Goal: Transaction & Acquisition: Purchase product/service

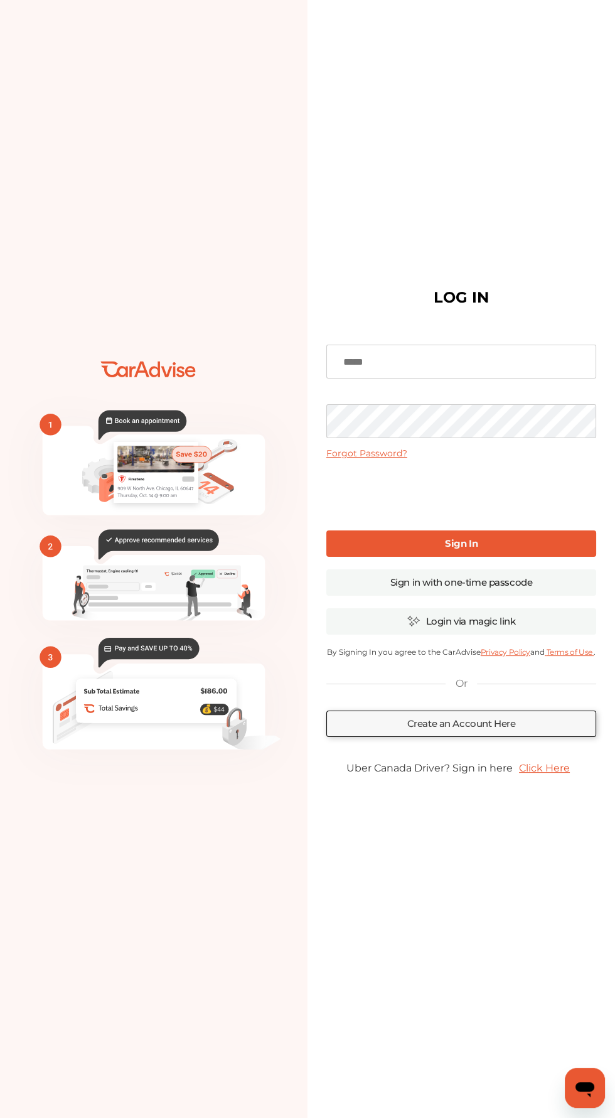
click at [513, 378] on input at bounding box center [461, 362] width 270 height 34
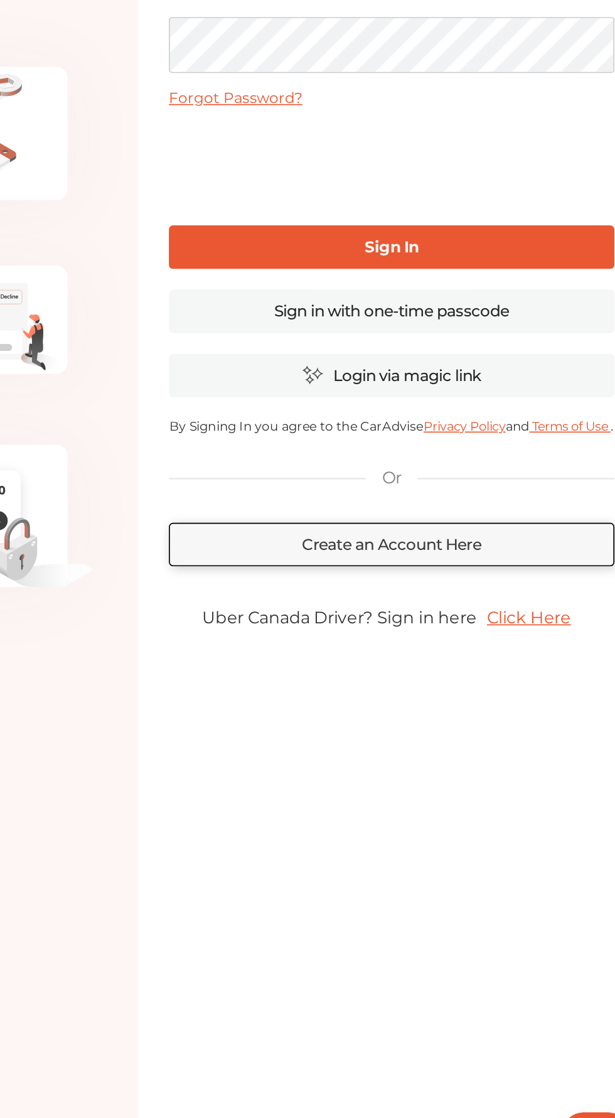
click at [466, 378] on input at bounding box center [461, 362] width 270 height 34
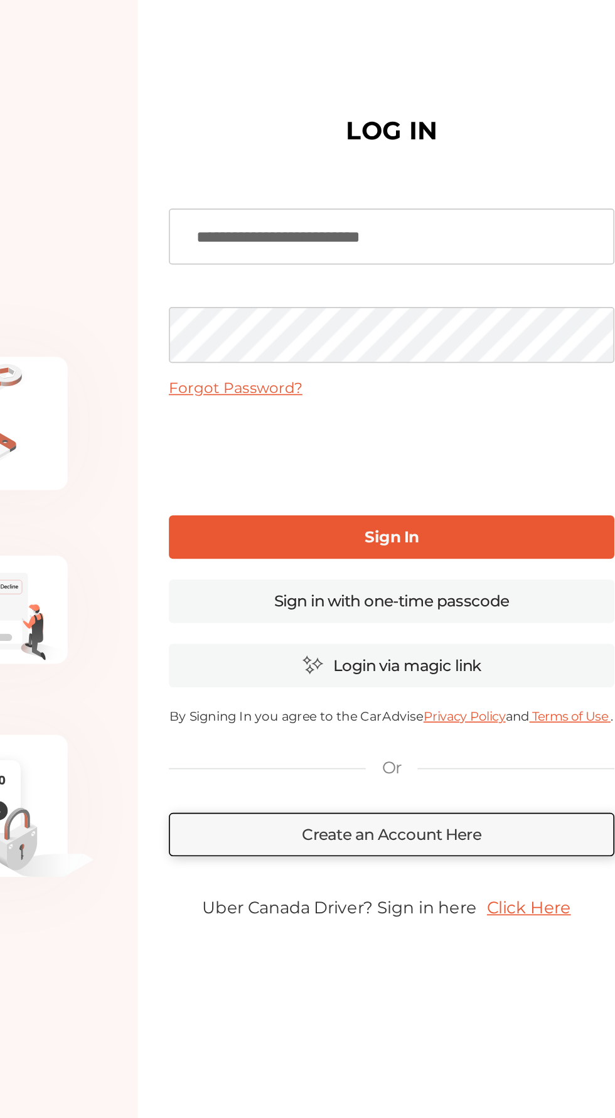
type input "**********"
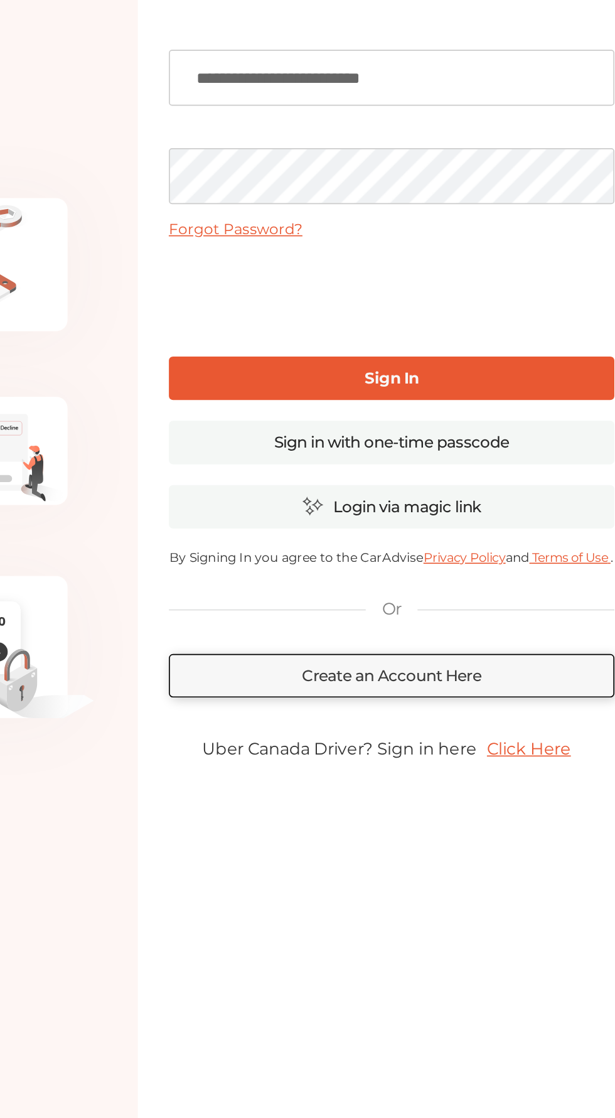
click at [562, 557] on link "Sign In" at bounding box center [461, 543] width 270 height 26
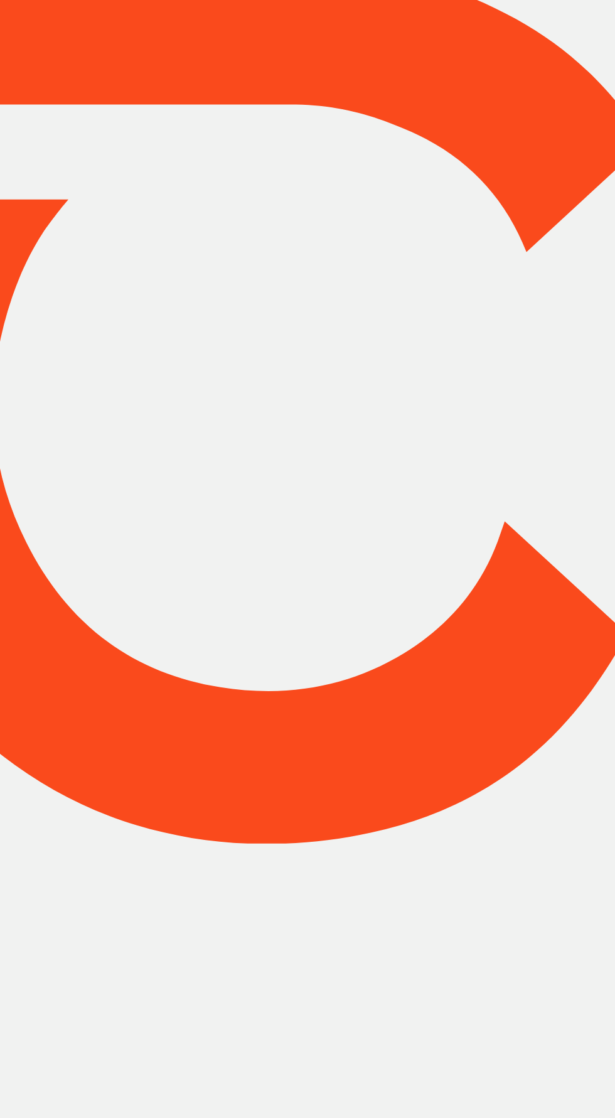
type input "*****"
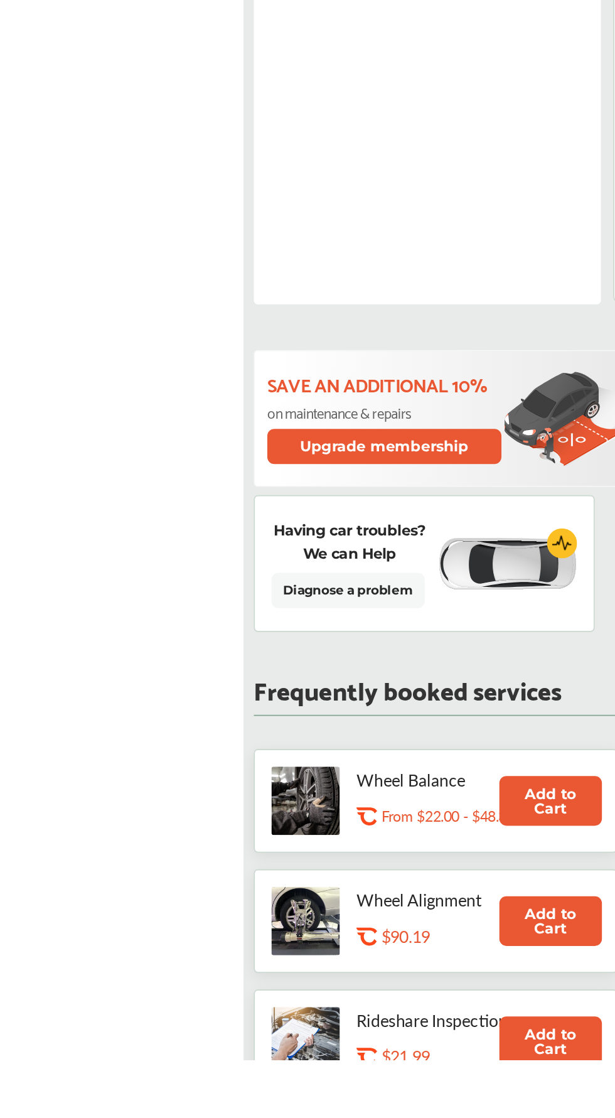
scroll to position [94, 0]
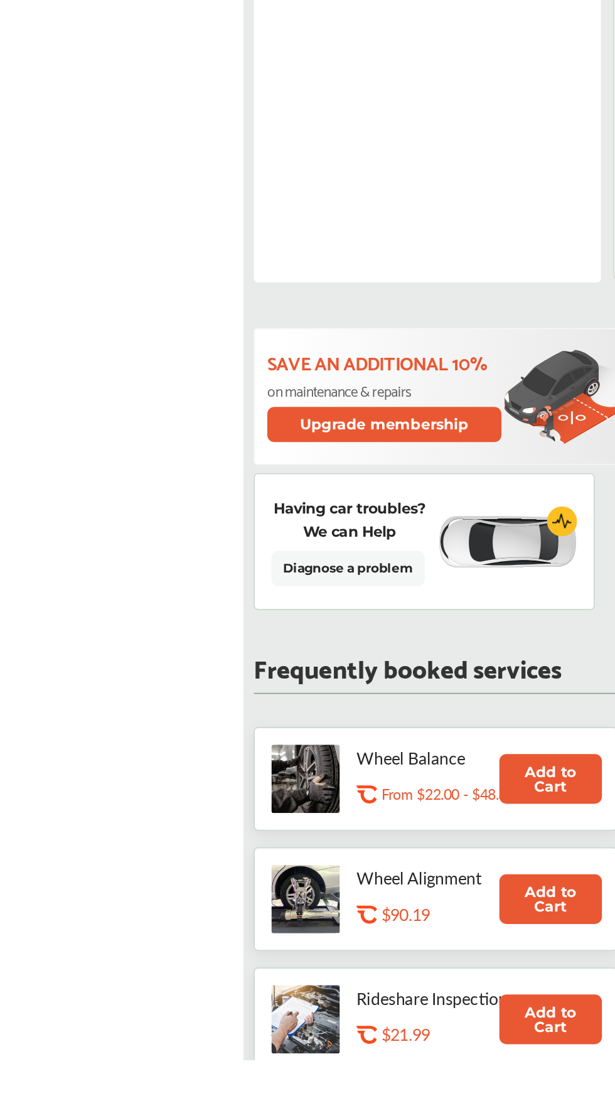
click at [261, 727] on button "Upgrade membership" at bounding box center [233, 732] width 142 height 21
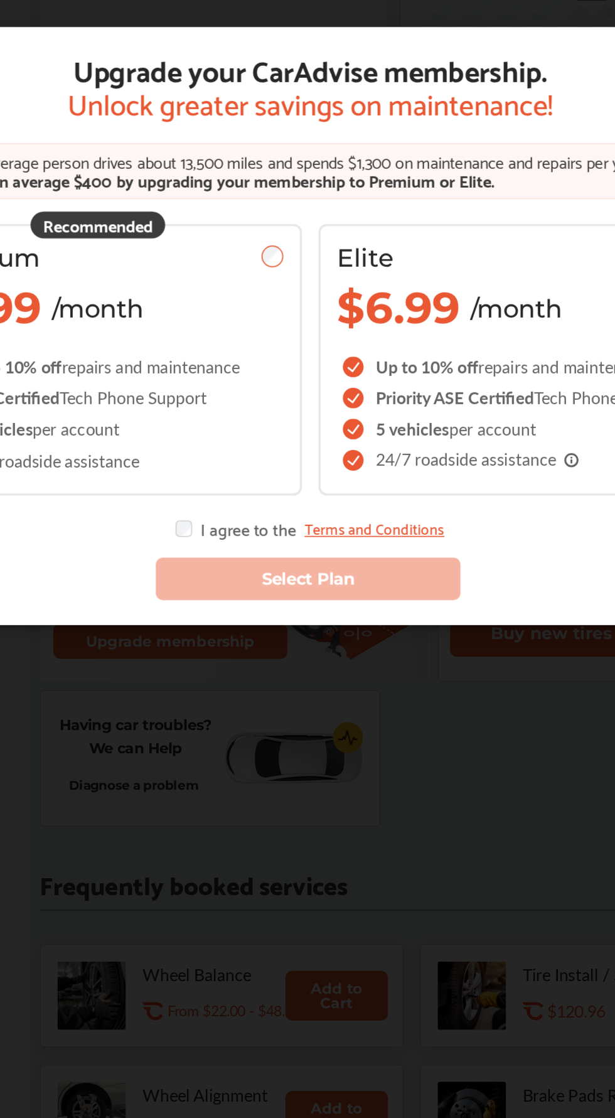
scroll to position [164, 0]
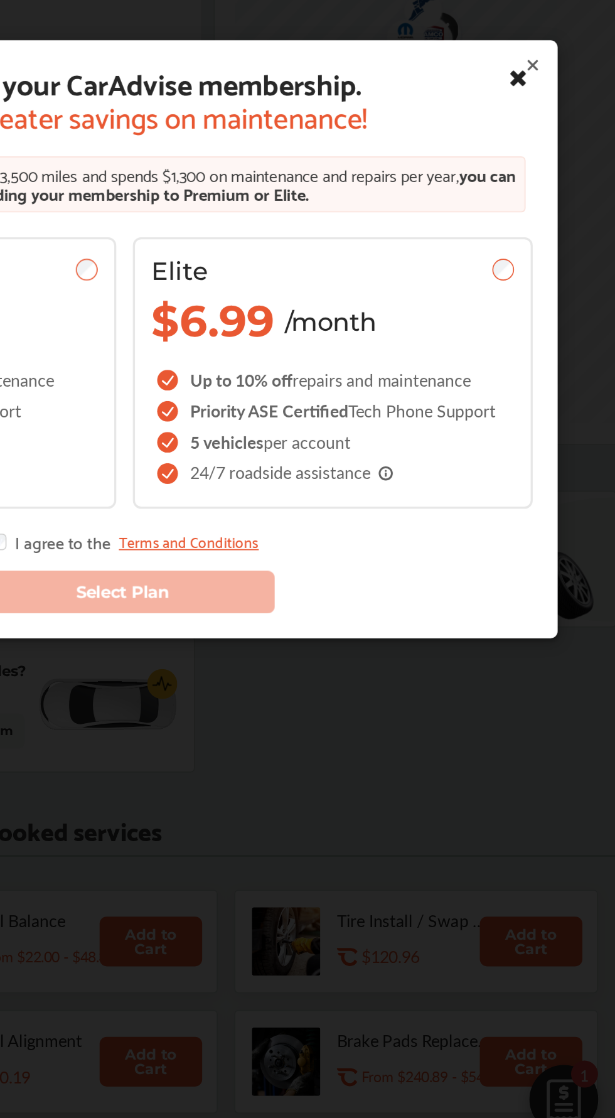
click at [564, 346] on icon at bounding box center [556, 355] width 23 height 29
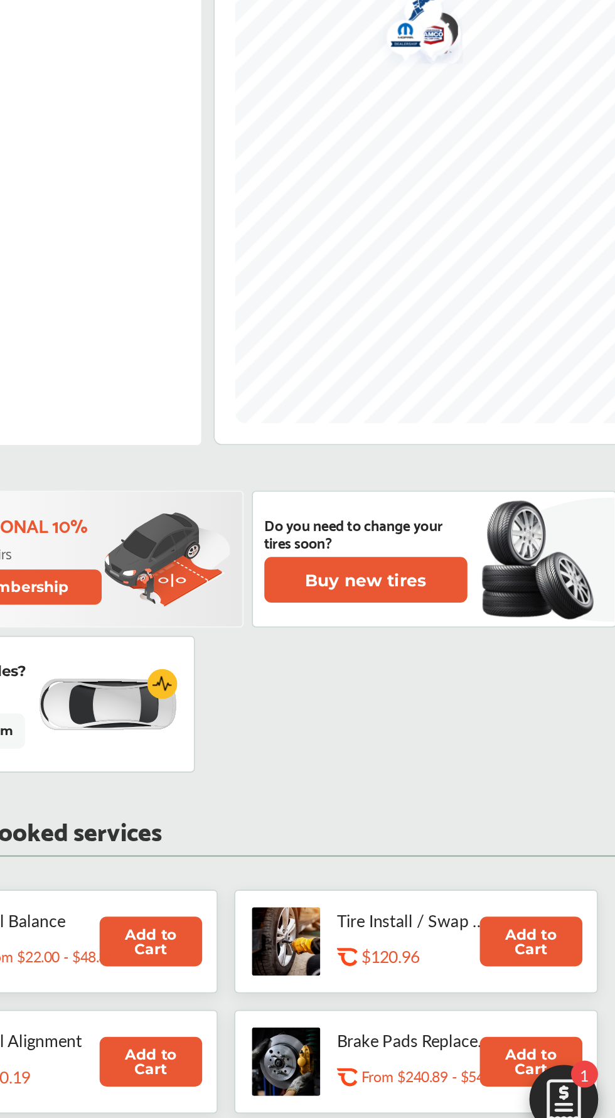
click at [586, 961] on img at bounding box center [584, 976] width 60 height 60
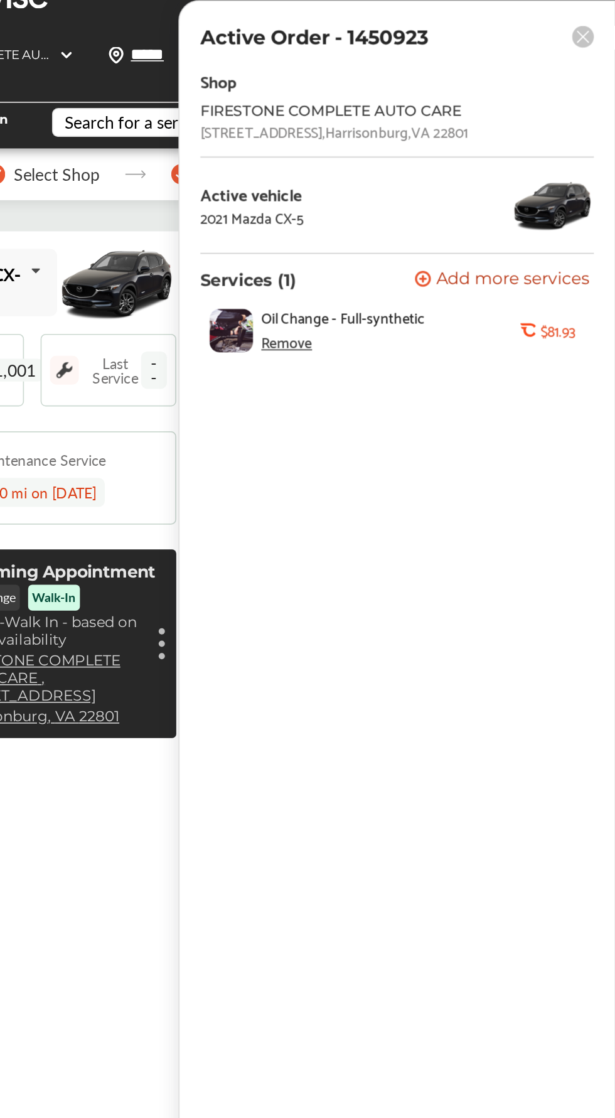
scroll to position [0, 0]
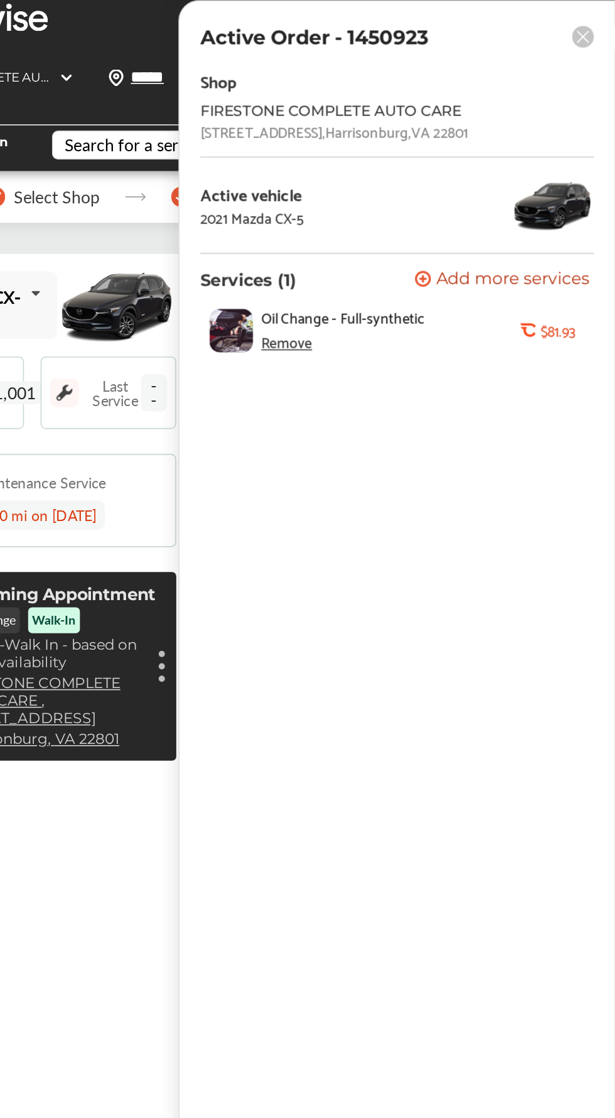
click at [595, 22] on icon at bounding box center [595, 22] width 7 height 7
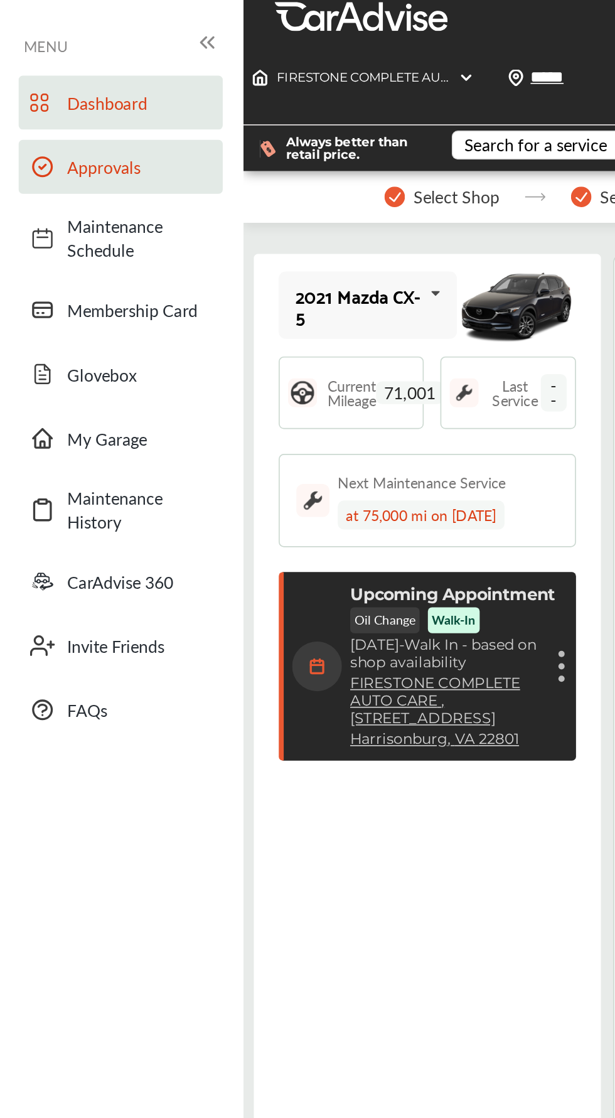
click at [77, 92] on link "Approvals" at bounding box center [73, 101] width 124 height 33
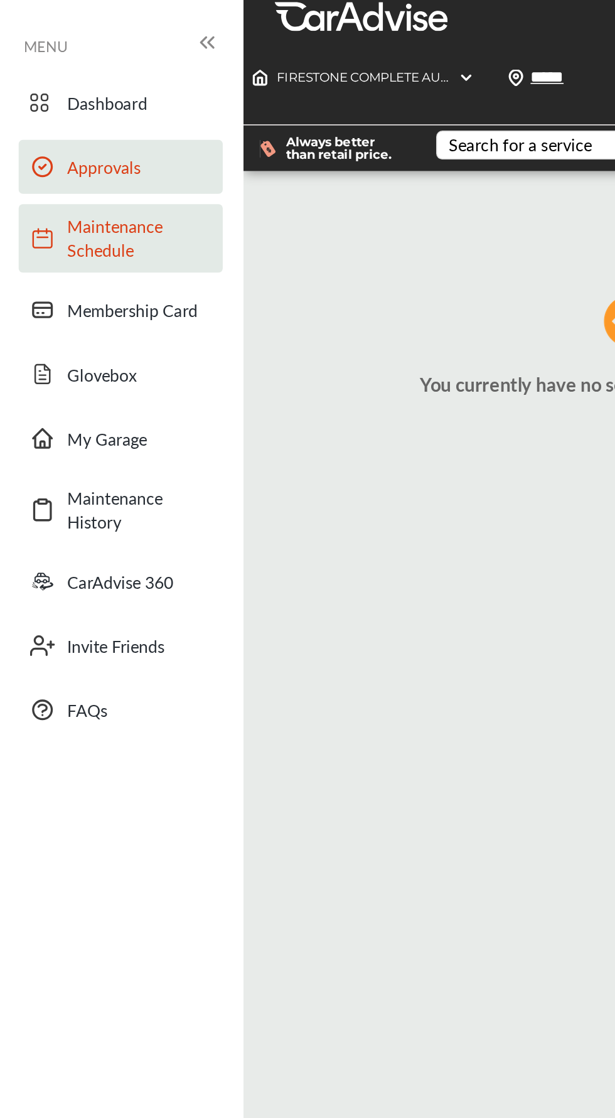
click at [62, 153] on span "Maintenance Schedule" at bounding box center [85, 144] width 88 height 29
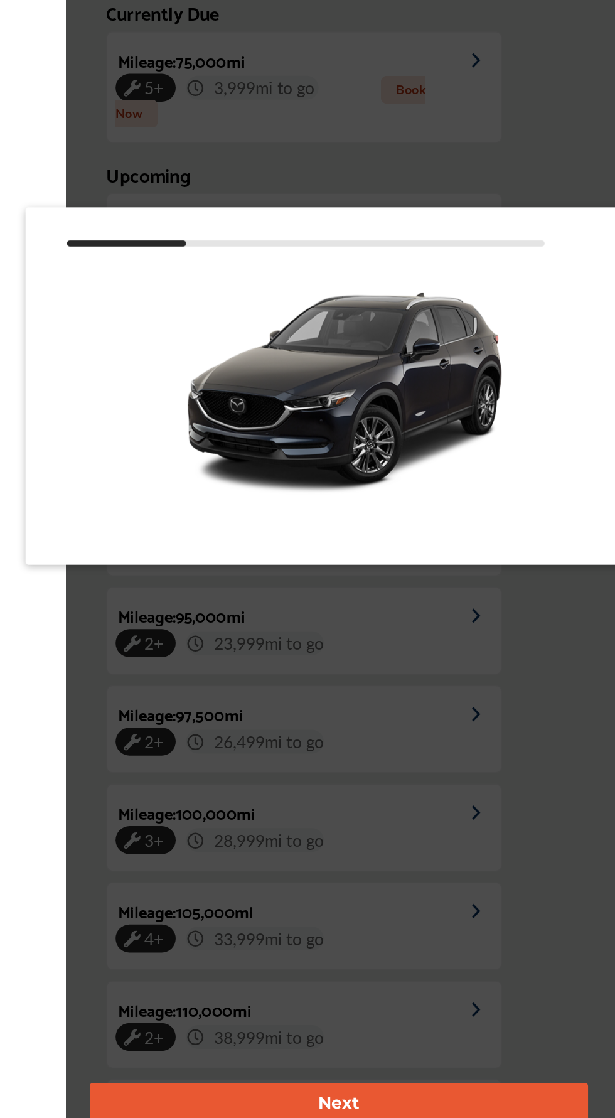
scroll to position [267, 0]
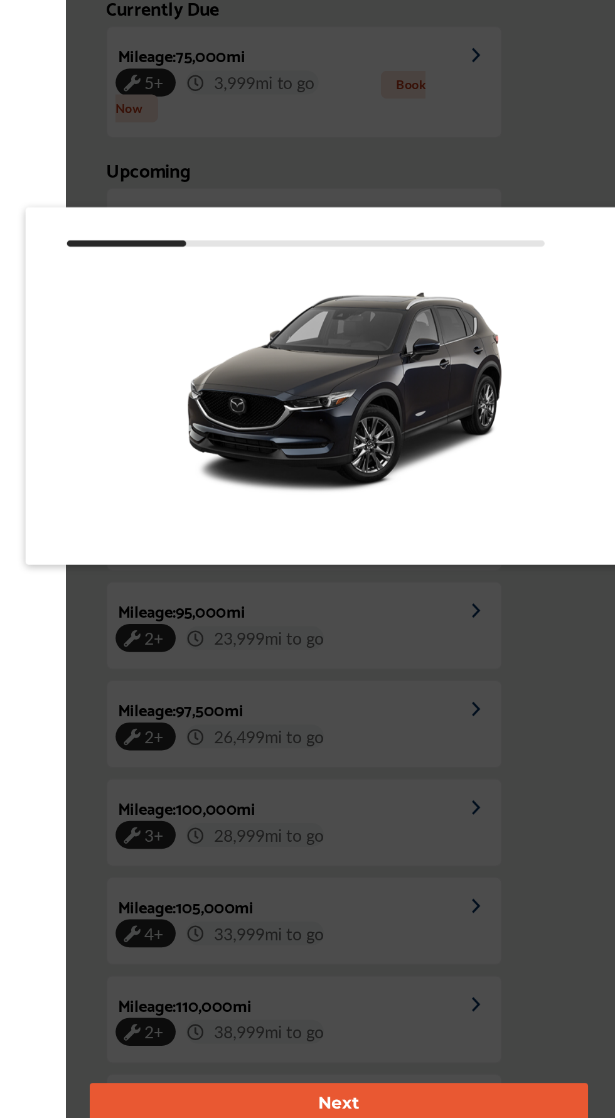
click at [405, 980] on button "Next" at bounding box center [313, 990] width 302 height 26
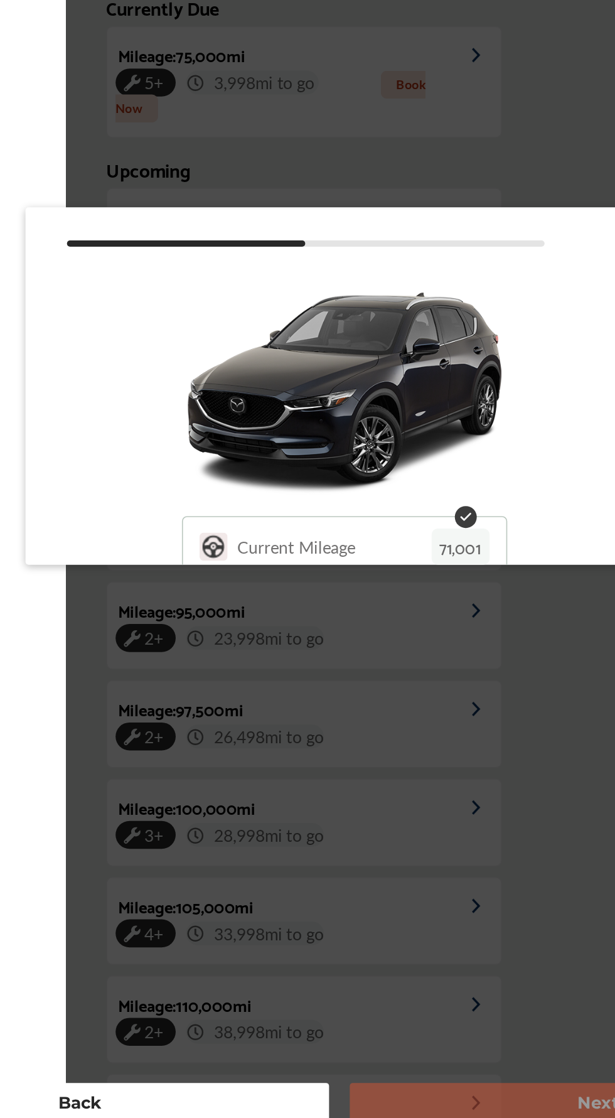
type input "*****"
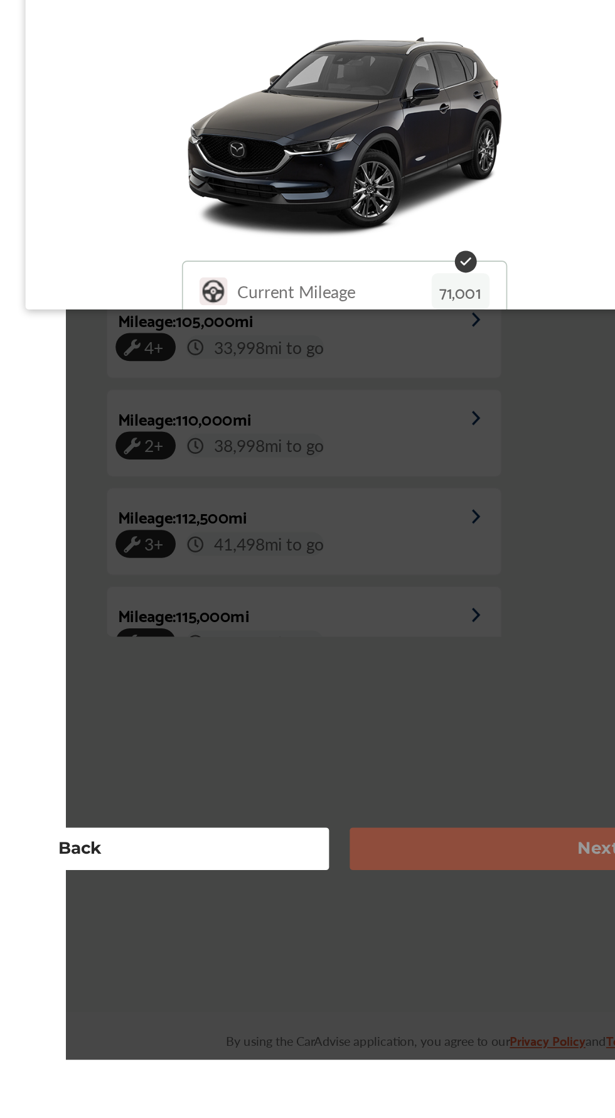
scroll to position [222, 0]
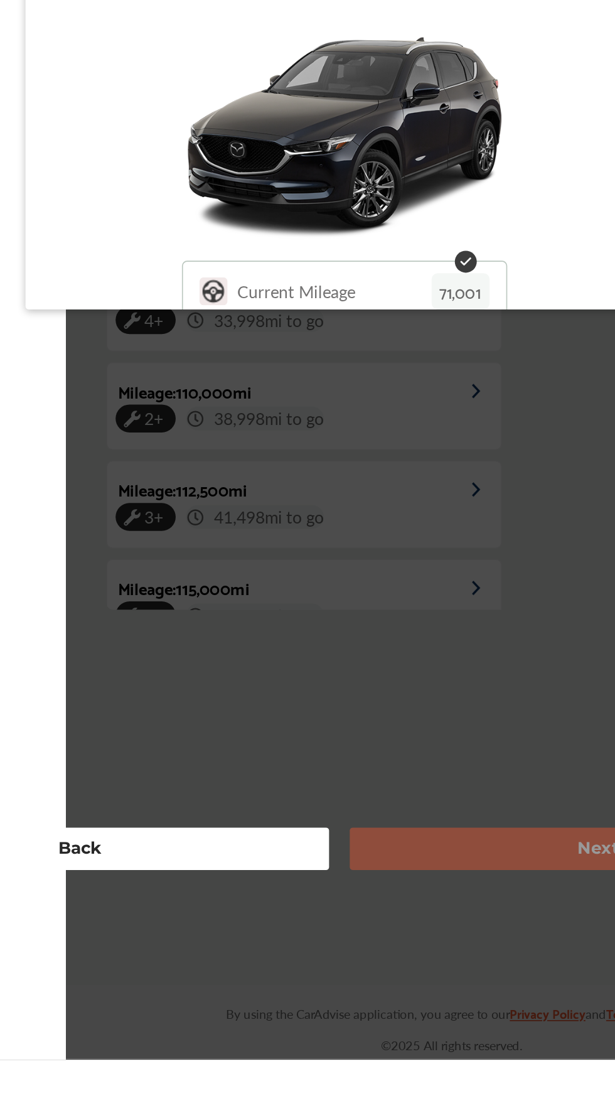
click at [407, 1003] on div "Next" at bounding box center [473, 990] width 308 height 26
click at [422, 1003] on div "Next" at bounding box center [473, 990] width 308 height 26
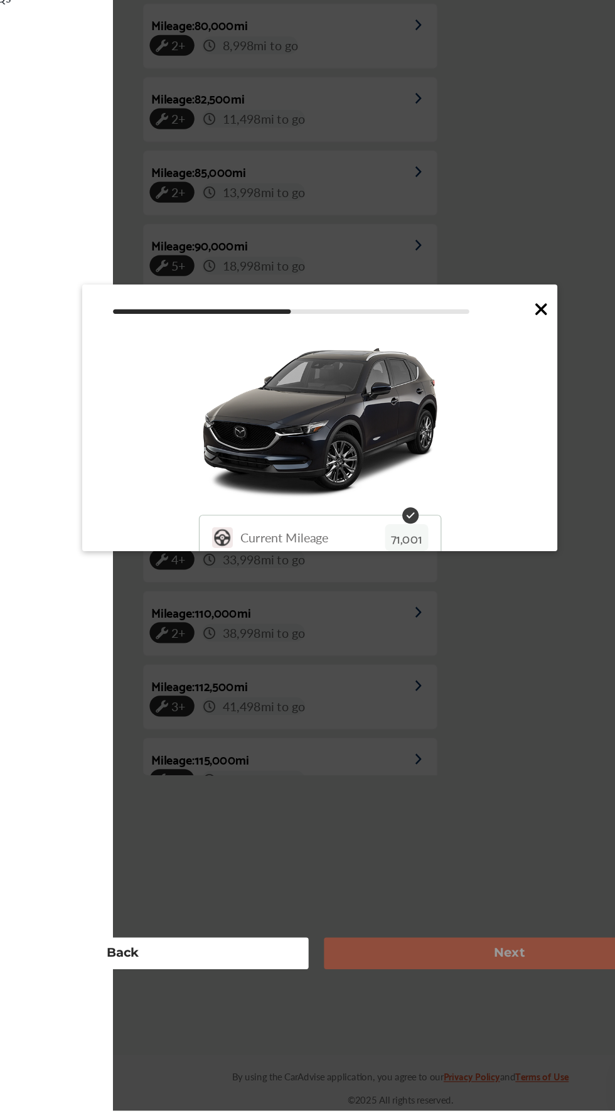
click at [415, 1003] on div "Next" at bounding box center [473, 990] width 308 height 26
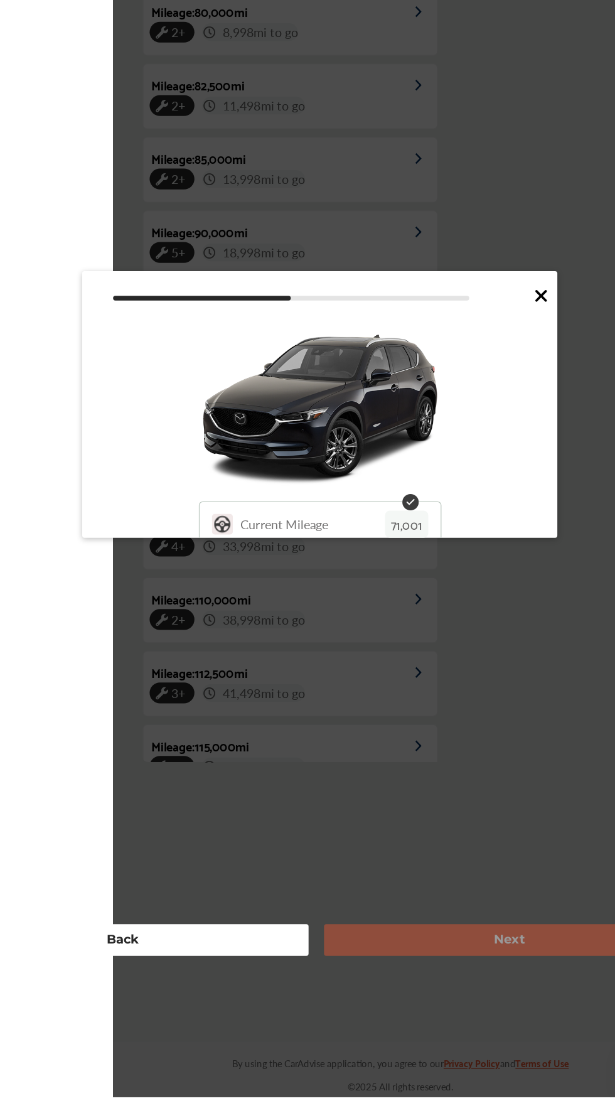
click at [400, 478] on div at bounding box center [325, 468] width 355 height 18
click at [321, 668] on div "Current Mileage 71,001" at bounding box center [328, 652] width 153 height 42
click at [397, 1003] on div "Next" at bounding box center [473, 990] width 308 height 26
click at [495, 471] on icon at bounding box center [496, 467] width 8 height 8
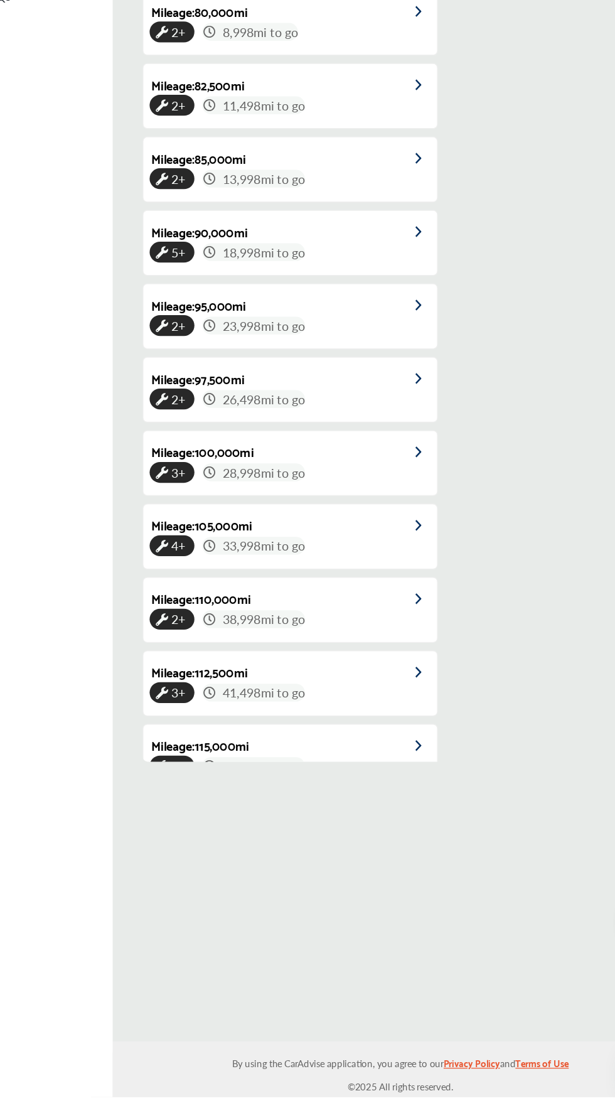
scroll to position [213, 0]
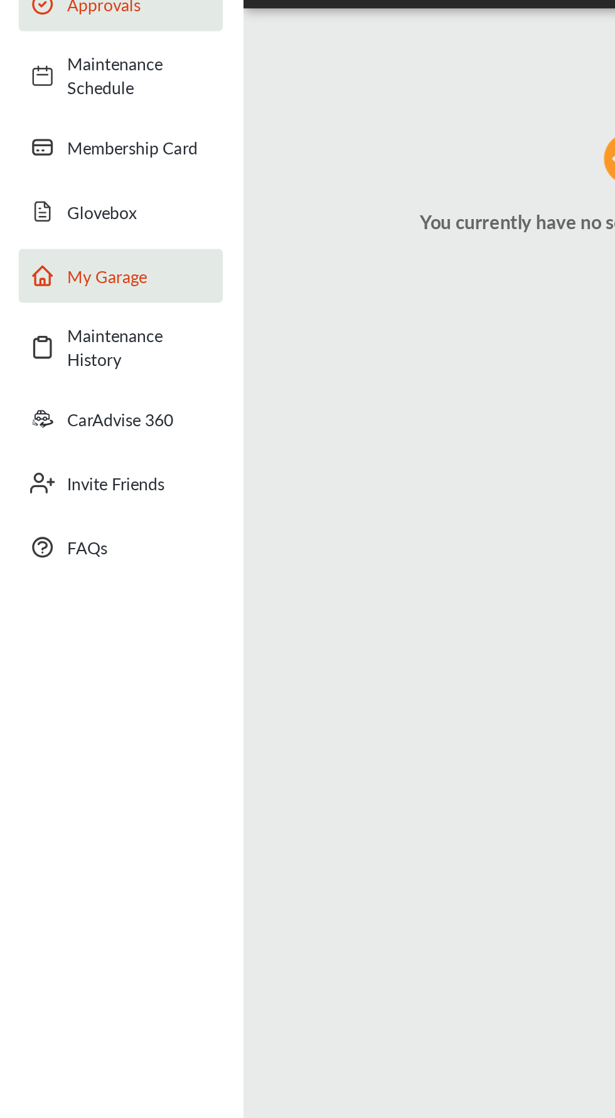
click at [56, 263] on span "My Garage" at bounding box center [85, 266] width 88 height 14
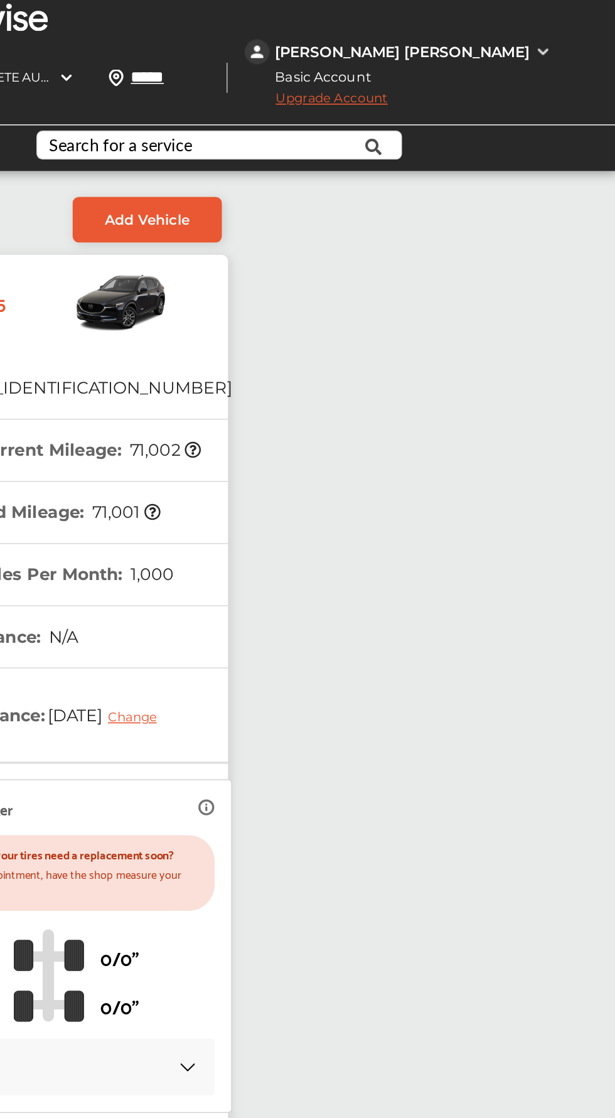
click at [488, 31] on div "[PERSON_NAME] [PERSON_NAME]" at bounding box center [486, 31] width 154 height 11
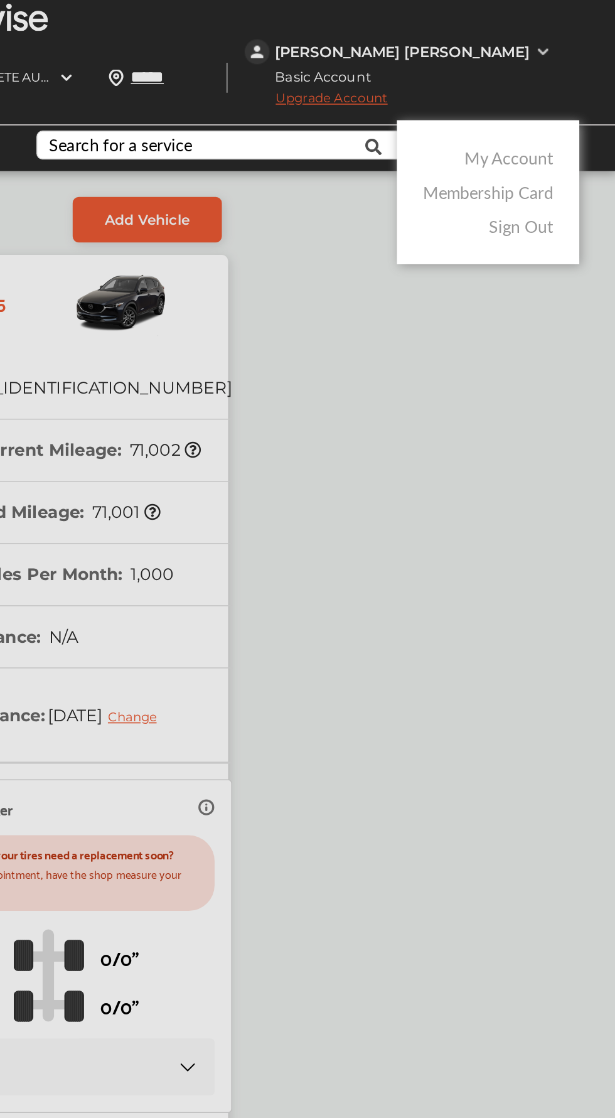
click at [539, 116] on link "Membership Card" at bounding box center [537, 116] width 79 height 14
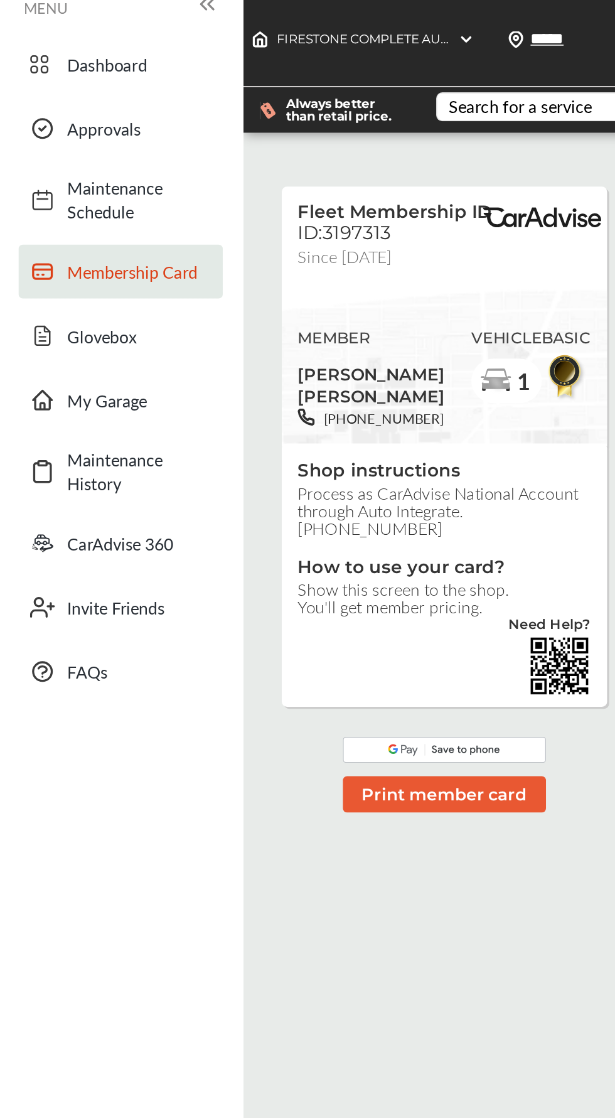
scroll to position [59, 0]
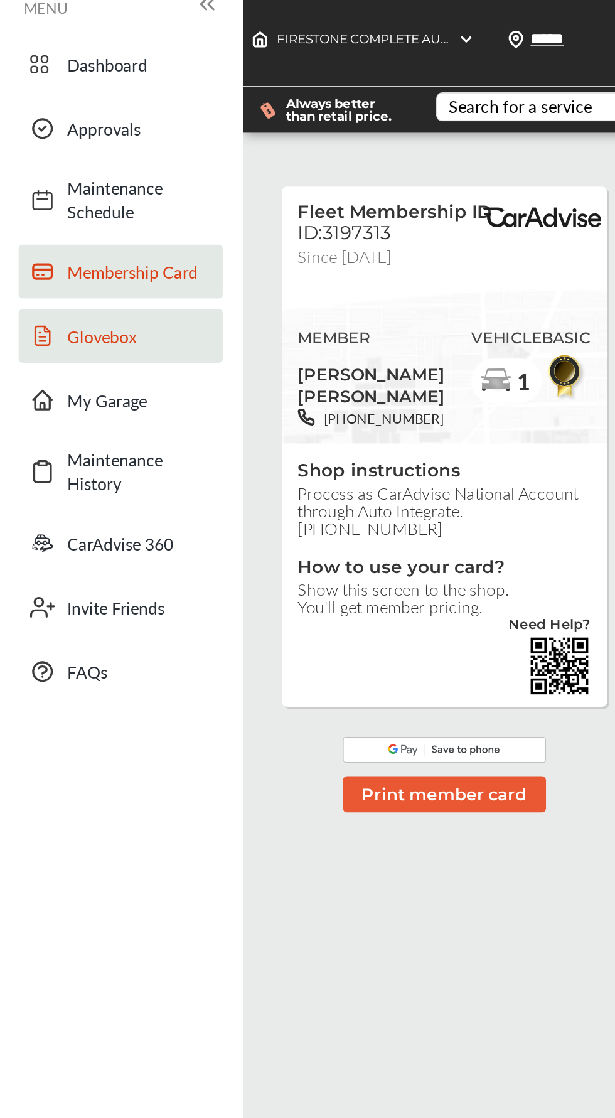
click at [58, 196] on span "Glovebox" at bounding box center [85, 203] width 88 height 14
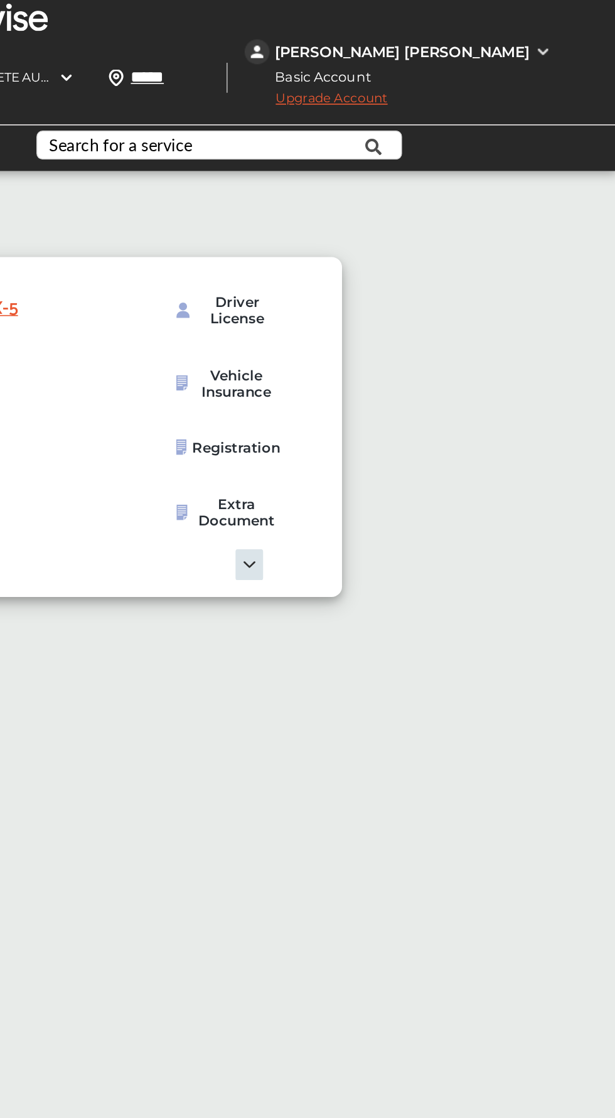
click at [576, 36] on img at bounding box center [571, 31] width 10 height 10
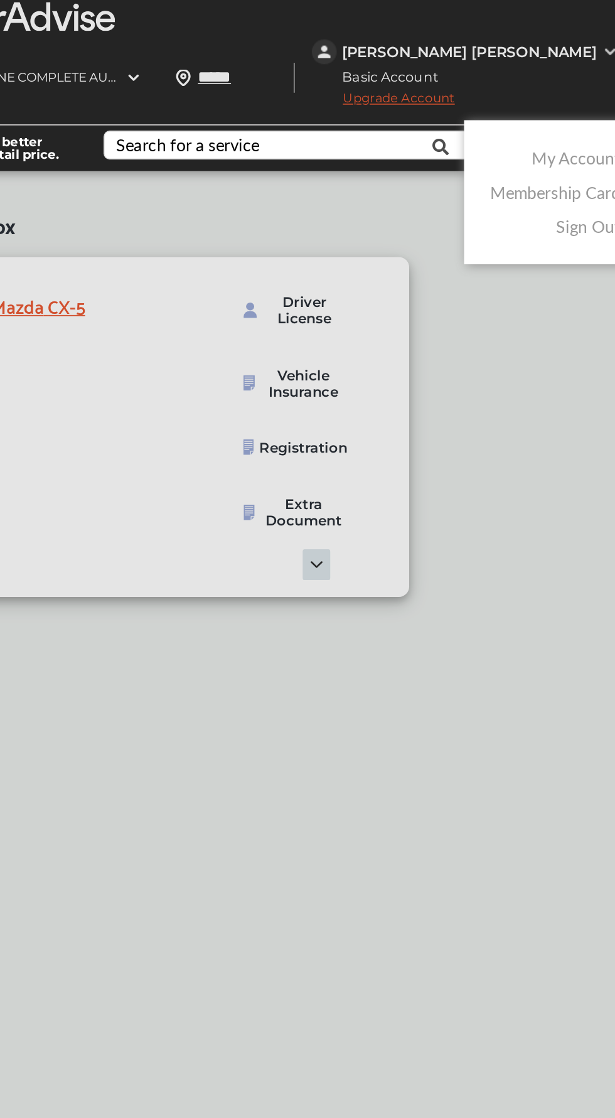
click at [540, 99] on link "My Account" at bounding box center [550, 95] width 54 height 14
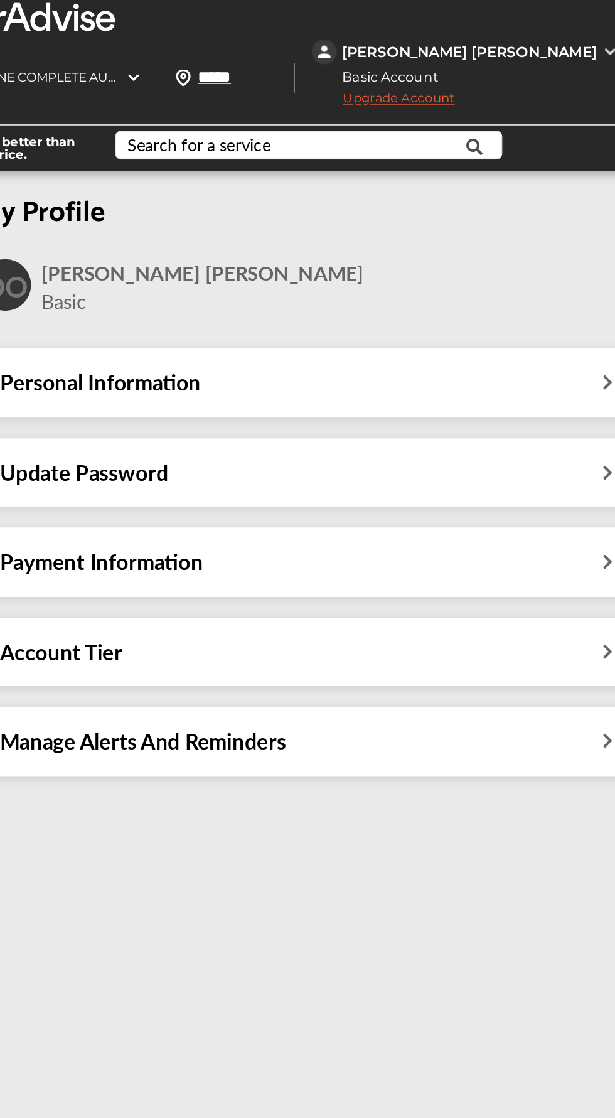
click at [362, 348] on div "Payment Information" at bounding box center [389, 340] width 377 height 16
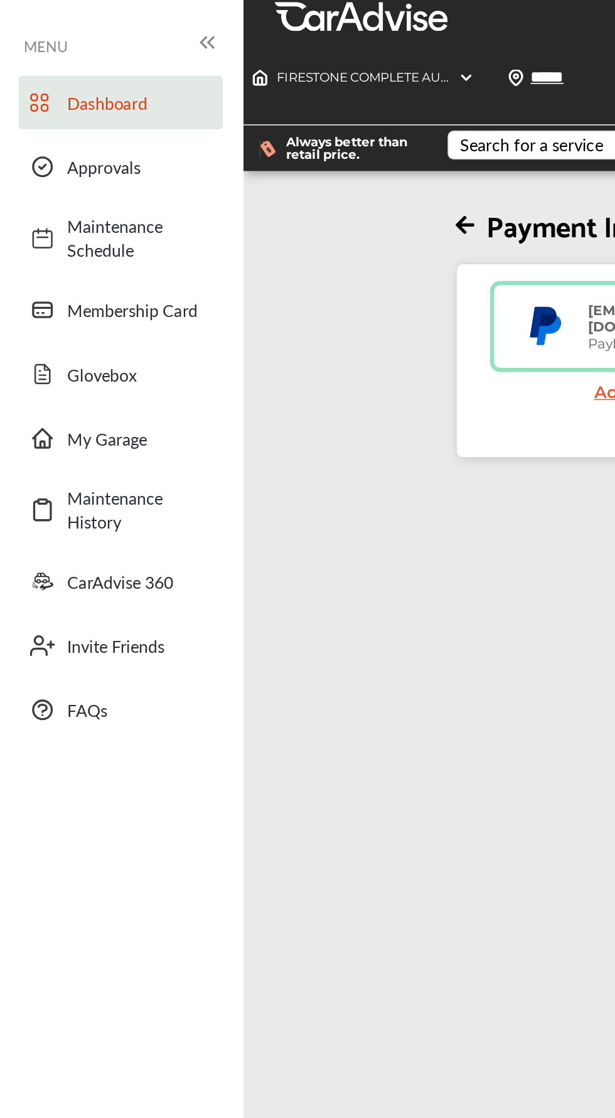
click at [61, 66] on span "Dashboard" at bounding box center [85, 62] width 88 height 14
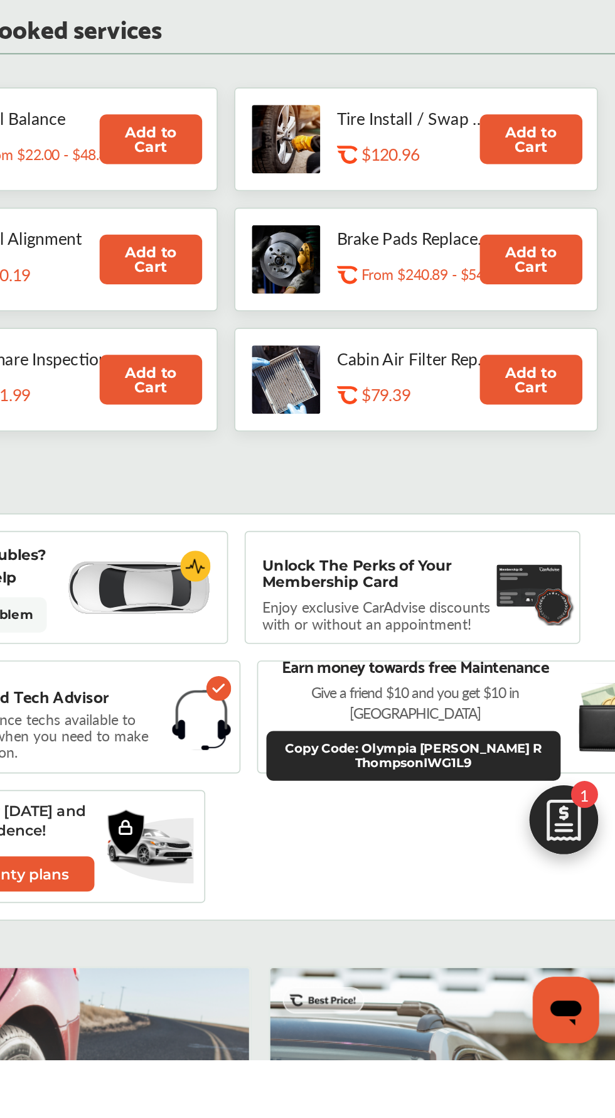
scroll to position [481, 0]
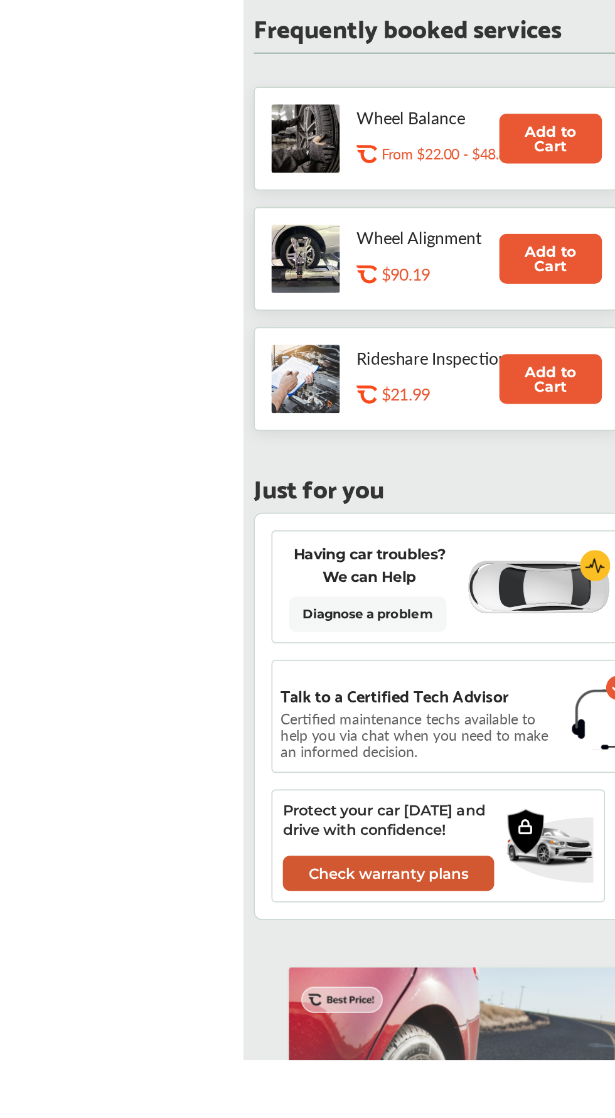
click at [199, 999] on link "Check warranty plans" at bounding box center [235, 1004] width 128 height 21
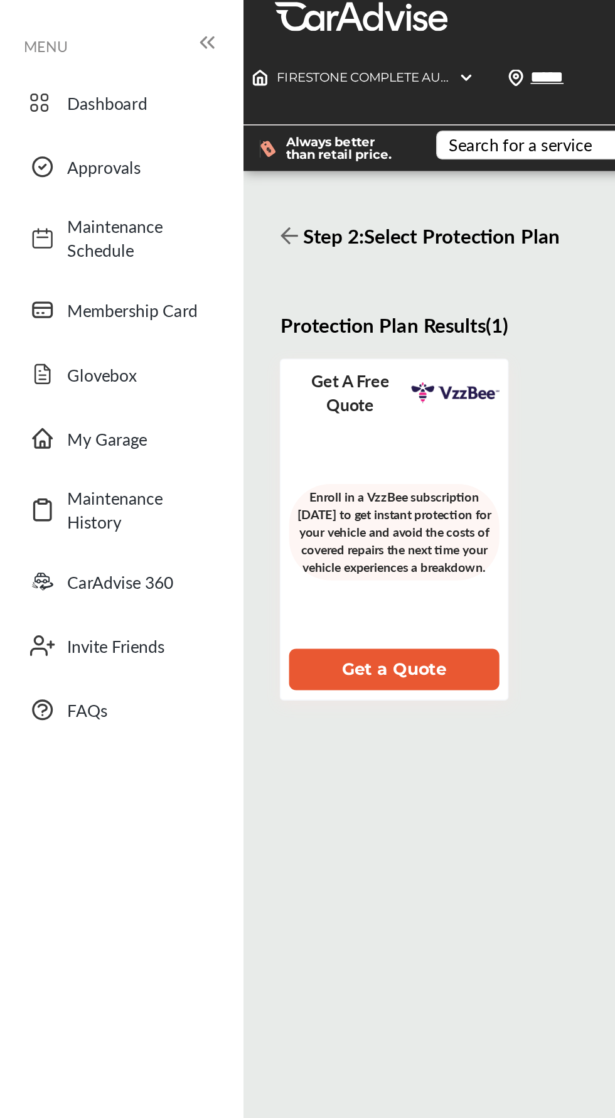
click at [178, 148] on icon at bounding box center [175, 143] width 11 height 10
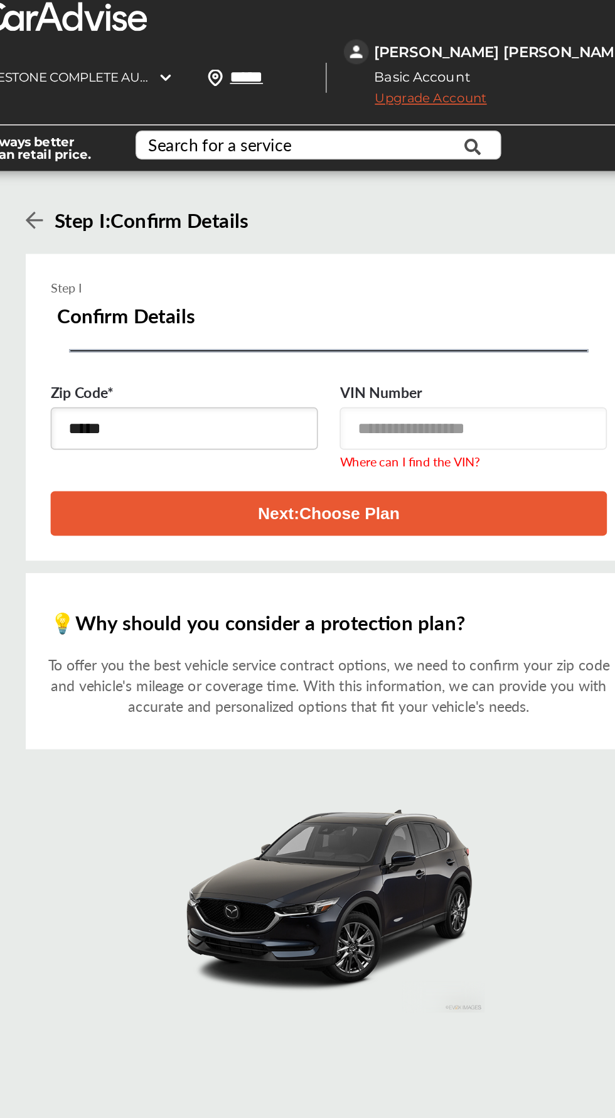
click at [501, 312] on button "Next : Choose Plan" at bounding box center [381, 310] width 337 height 27
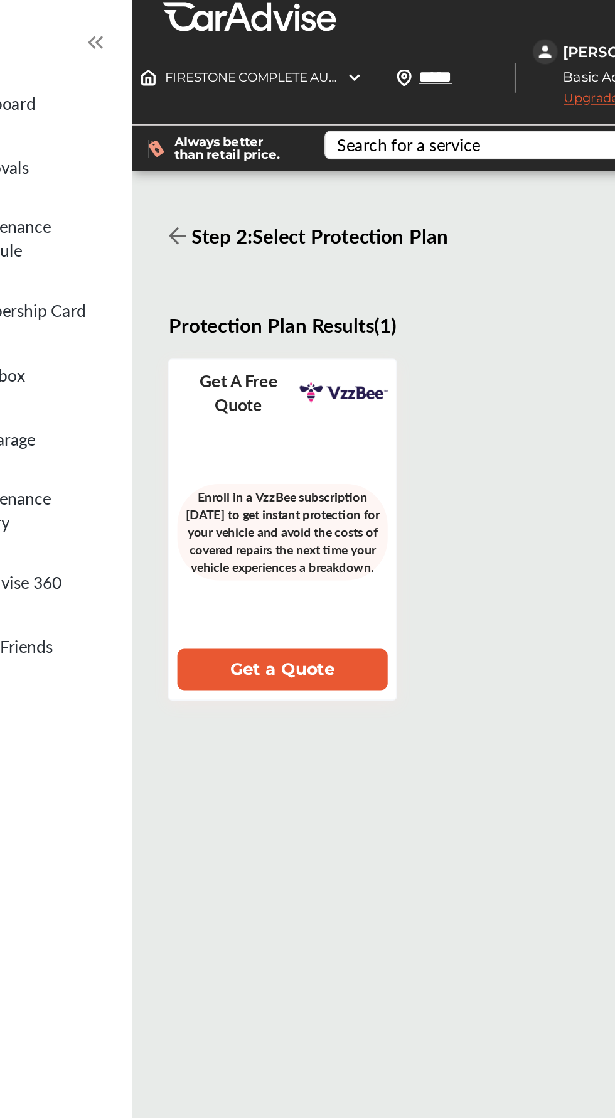
click at [273, 409] on button "Get a Quote" at bounding box center [238, 405] width 127 height 25
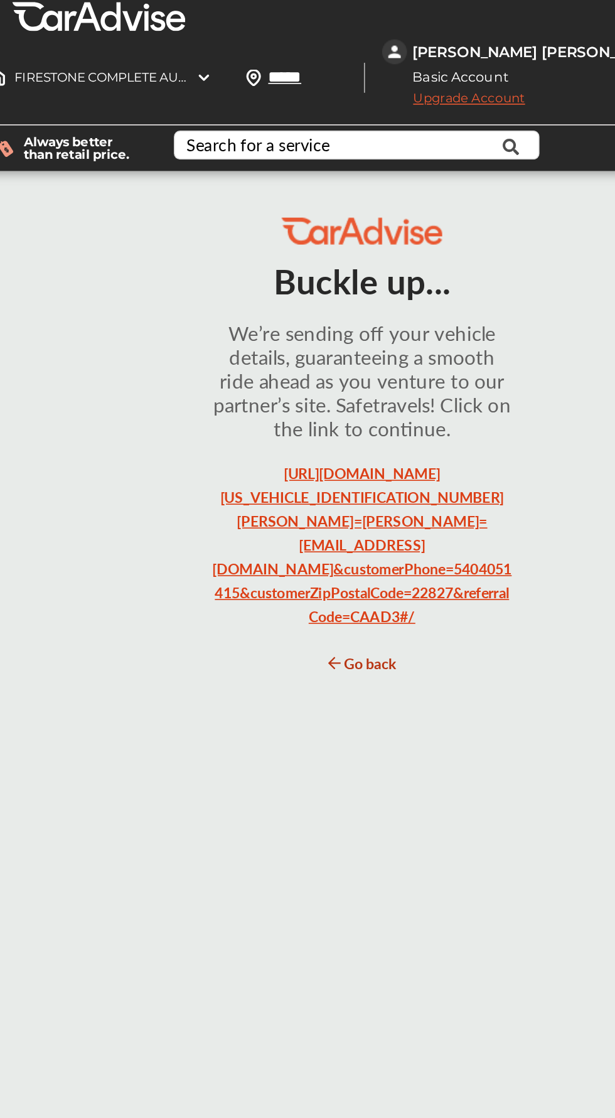
click at [410, 370] on link "[URL][DOMAIN_NAME][US_VEHICLE_IDENTIFICATION_NUMBER] [PERSON_NAME]=[PERSON_NAME…" at bounding box center [377, 329] width 181 height 99
